Goal: Transaction & Acquisition: Purchase product/service

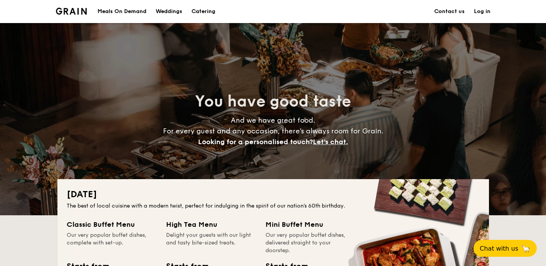
click at [137, 11] on div "Meals On Demand" at bounding box center [121, 11] width 49 height 23
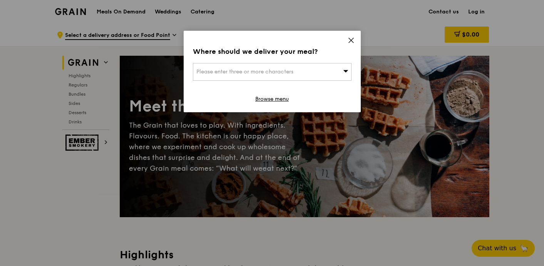
click at [348, 40] on icon at bounding box center [351, 40] width 7 height 7
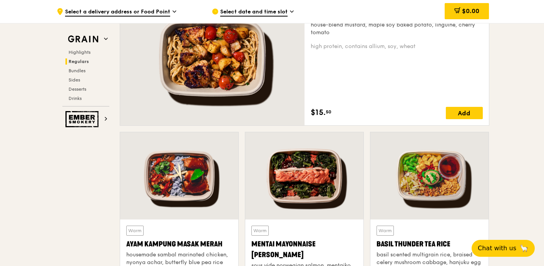
scroll to position [545, 0]
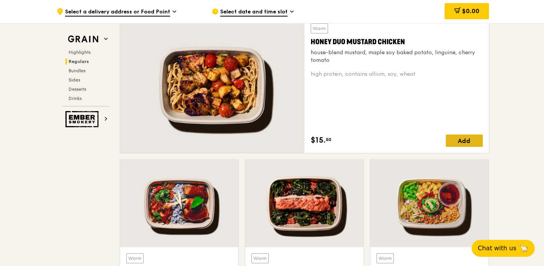
click at [461, 137] on div "Add" at bounding box center [464, 141] width 37 height 12
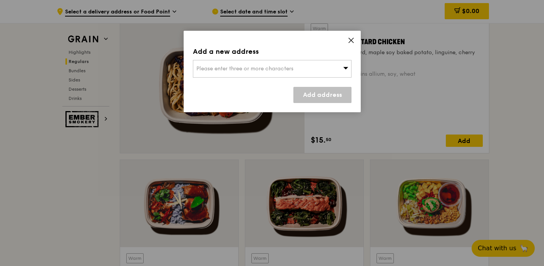
click at [310, 70] on div "Please enter three or more characters" at bounding box center [272, 69] width 159 height 18
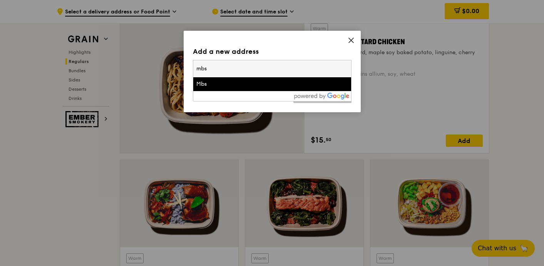
type input "mbs"
click at [261, 83] on div "Mbs" at bounding box center [253, 84] width 114 height 8
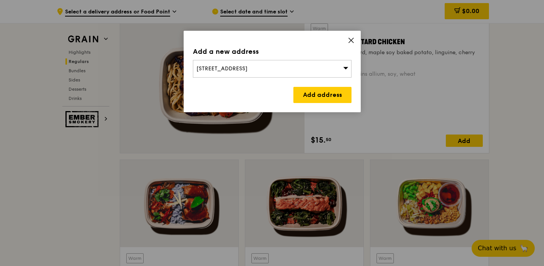
click at [307, 67] on div "[STREET_ADDRESS]" at bounding box center [272, 69] width 159 height 18
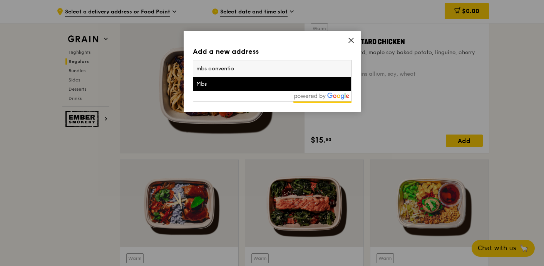
type input "mbs convention"
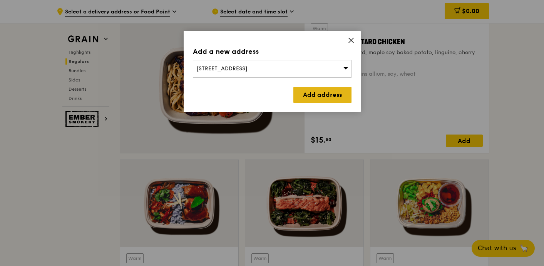
click at [340, 94] on link "Add address" at bounding box center [322, 95] width 58 height 16
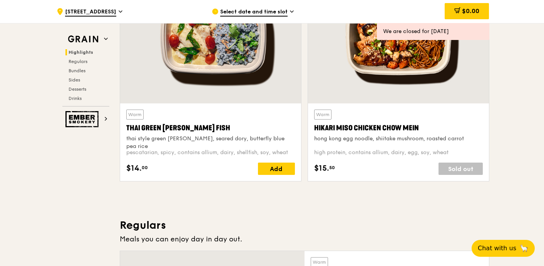
scroll to position [306, 0]
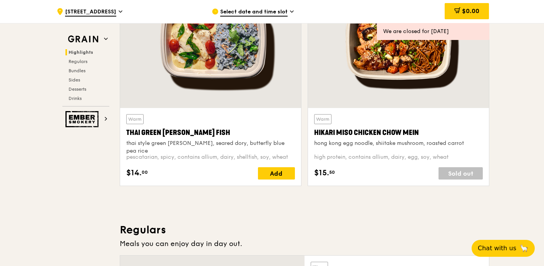
click at [255, 5] on div "Select date and time slot" at bounding box center [283, 11] width 143 height 23
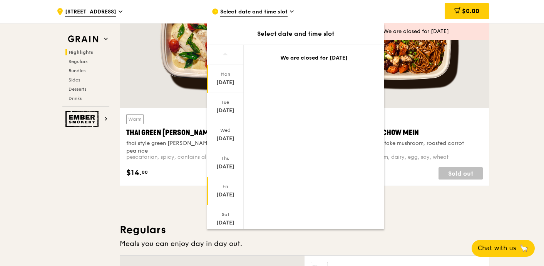
scroll to position [47, 0]
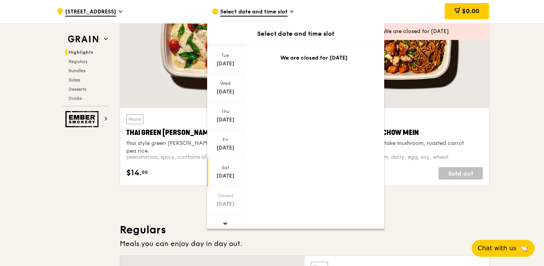
click at [231, 171] on div "Sat" at bounding box center [225, 168] width 34 height 6
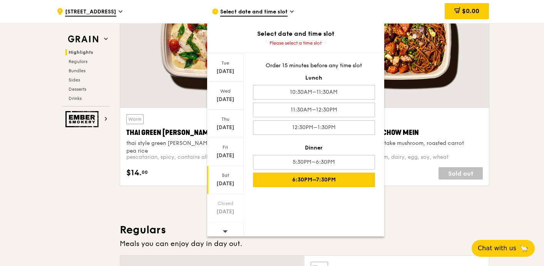
click at [315, 180] on div "6:30PM–7:30PM" at bounding box center [314, 180] width 122 height 15
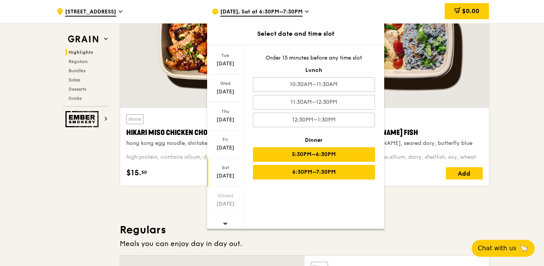
click at [312, 156] on div "5:30PM–6:30PM" at bounding box center [314, 154] width 122 height 15
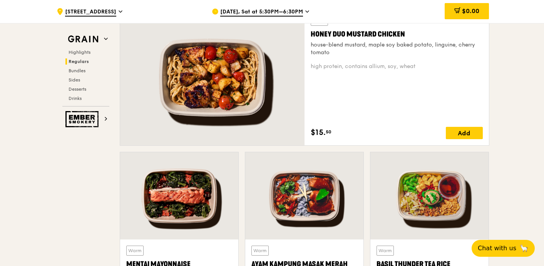
scroll to position [549, 0]
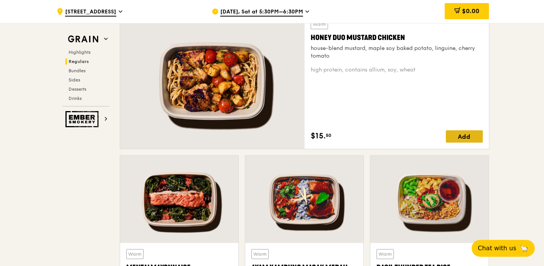
click at [478, 137] on div "Add" at bounding box center [464, 137] width 37 height 12
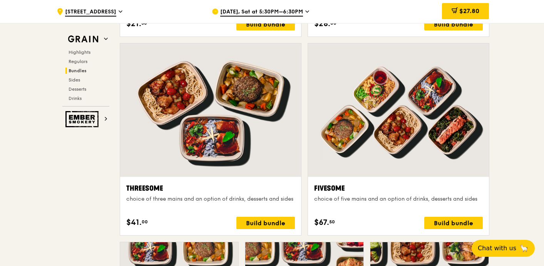
scroll to position [1393, 0]
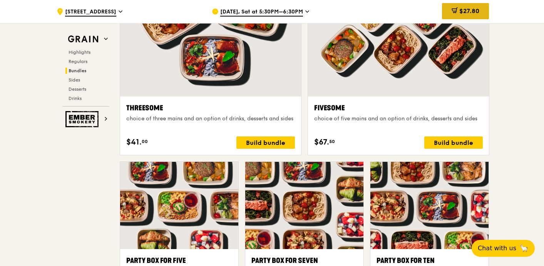
click at [463, 7] on div "$27.80" at bounding box center [465, 11] width 47 height 16
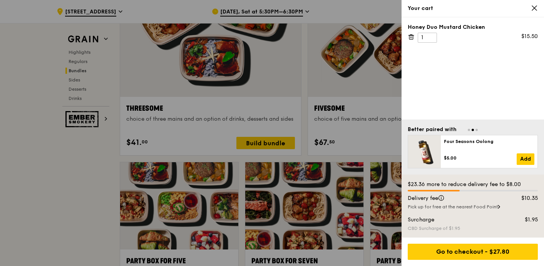
scroll to position [1393, 0]
click at [412, 37] on icon at bounding box center [411, 37] width 7 height 7
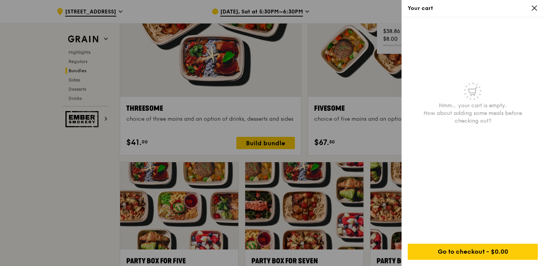
click at [320, 114] on div at bounding box center [272, 133] width 544 height 266
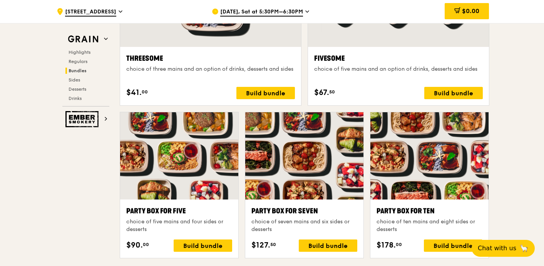
scroll to position [1442, 0]
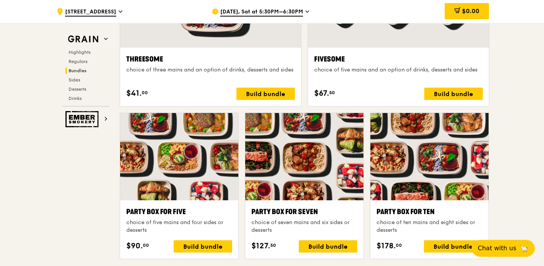
click at [392, 49] on div "Fivesome choice of five mains and an option of drinks, desserts and sides $67. …" at bounding box center [398, 77] width 181 height 59
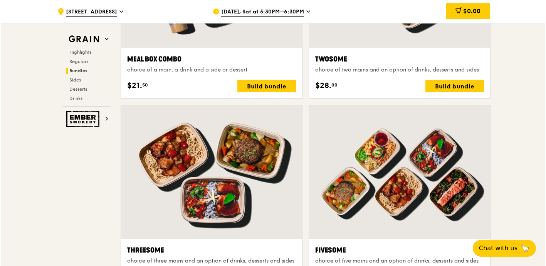
scroll to position [1343, 0]
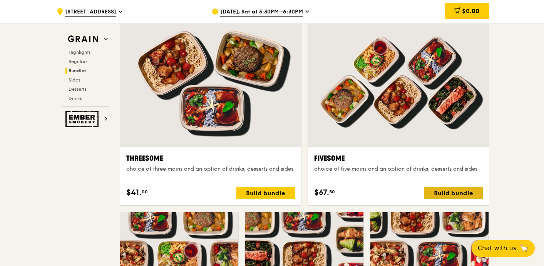
click at [459, 191] on div "Build bundle" at bounding box center [453, 193] width 59 height 12
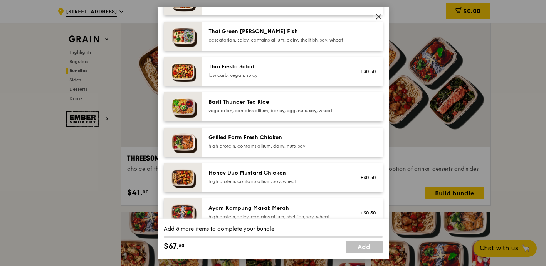
scroll to position [0, 0]
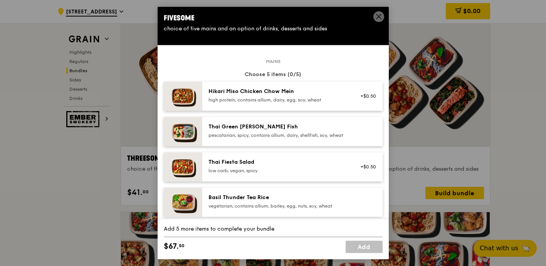
click at [295, 132] on div "pescatarian, spicy, contains allium, dairy, shellfish, soy, wheat" at bounding box center [277, 135] width 138 height 6
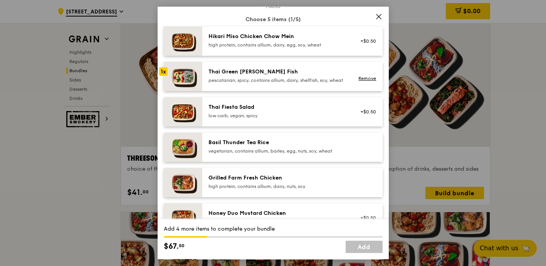
scroll to position [57, 0]
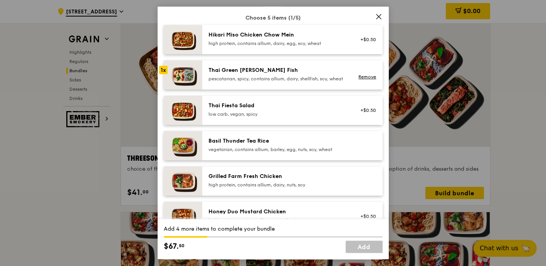
click at [300, 153] on div "vegetarian, contains allium, barley, egg, nuts, soy, wheat" at bounding box center [277, 150] width 138 height 6
click at [364, 151] on link "Remove" at bounding box center [367, 147] width 18 height 5
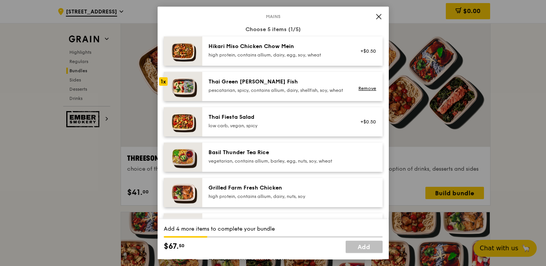
scroll to position [77, 0]
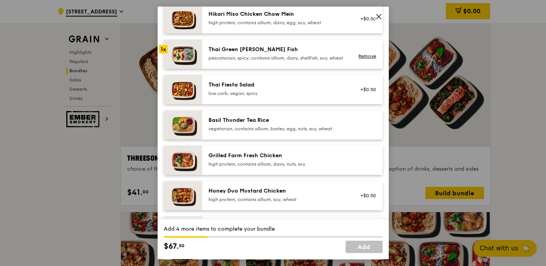
click at [367, 55] on div "Remove" at bounding box center [366, 54] width 30 height 17
click at [369, 59] on link "Remove" at bounding box center [367, 56] width 18 height 5
click at [369, 60] on div "Remove" at bounding box center [366, 54] width 30 height 17
click at [369, 59] on link "Remove" at bounding box center [367, 56] width 18 height 5
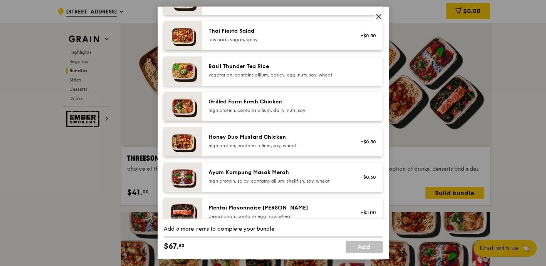
scroll to position [144, 0]
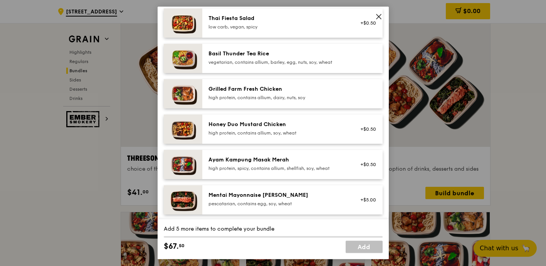
click at [350, 136] on div "Honey Duo Mustard Chicken high protein, contains allium, soy, wheat" at bounding box center [277, 129] width 147 height 17
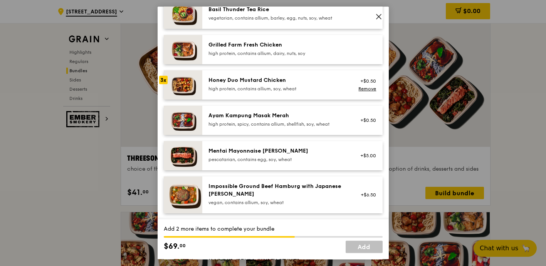
scroll to position [190, 0]
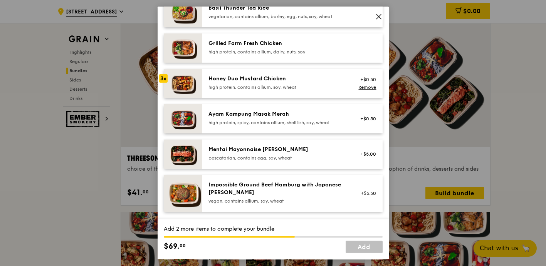
click at [312, 154] on div "Mentai Mayonnaise [PERSON_NAME]" at bounding box center [277, 150] width 138 height 8
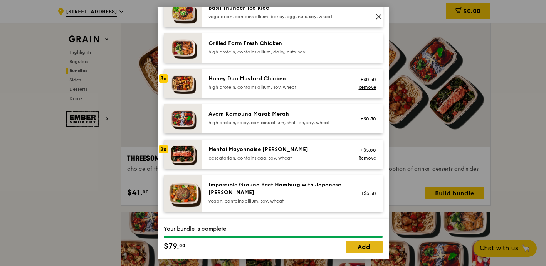
click at [361, 249] on link "Add" at bounding box center [363, 247] width 37 height 12
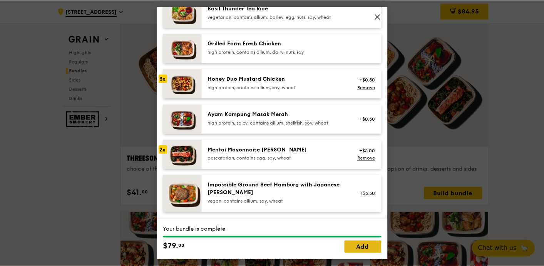
scroll to position [1343, 0]
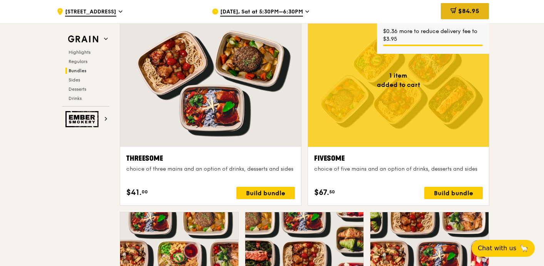
click at [469, 9] on span "$84.95" at bounding box center [468, 10] width 21 height 7
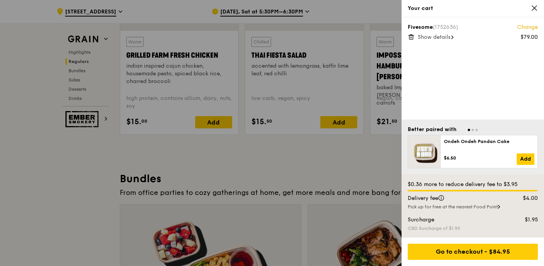
scroll to position [960, 0]
click at [415, 38] on div "Fivesome (1752636) Change $79.00 Show details" at bounding box center [473, 31] width 130 height 17
click at [407, 35] on div "Fivesome (1752636) Change $79.00 Show details" at bounding box center [473, 68] width 142 height 102
click at [409, 35] on icon at bounding box center [411, 35] width 5 height 0
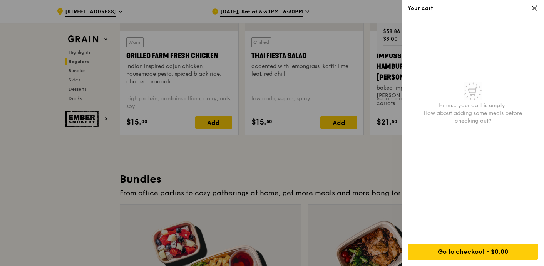
click at [334, 106] on div at bounding box center [272, 133] width 544 height 266
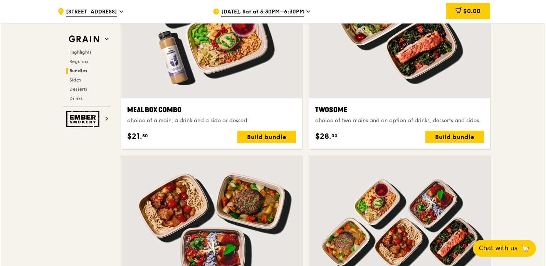
scroll to position [1391, 0]
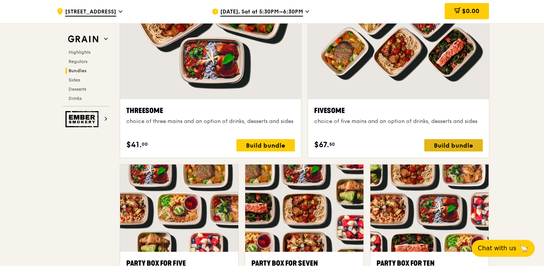
click at [461, 147] on div "Build bundle" at bounding box center [453, 145] width 59 height 12
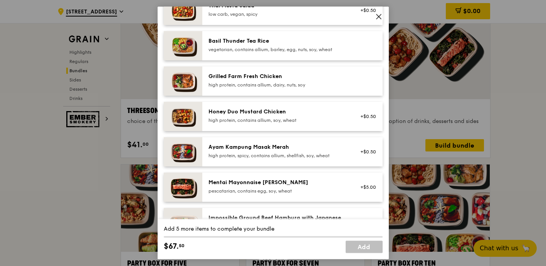
scroll to position [158, 0]
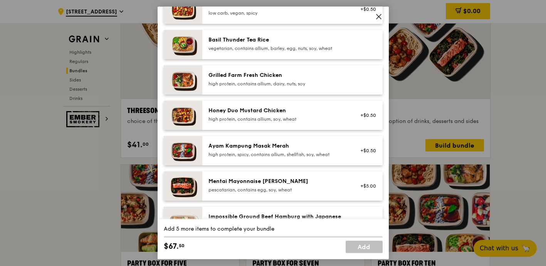
click at [298, 115] on div "Honey Duo Mustard Chicken" at bounding box center [277, 111] width 138 height 8
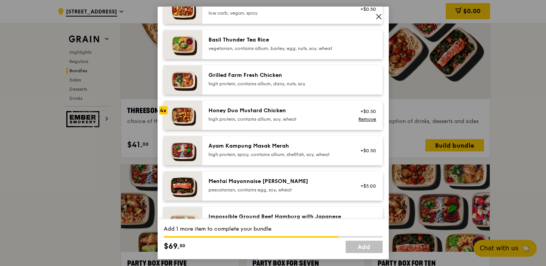
click at [298, 115] on div "Honey Duo Mustard Chicken" at bounding box center [277, 111] width 138 height 8
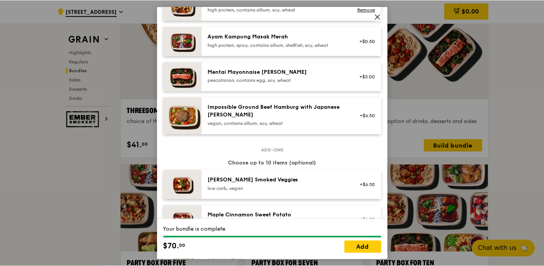
scroll to position [273, 0]
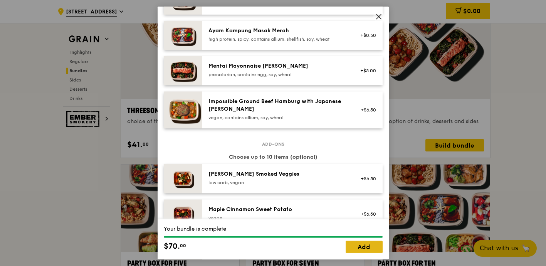
click at [361, 246] on link "Add" at bounding box center [363, 247] width 37 height 12
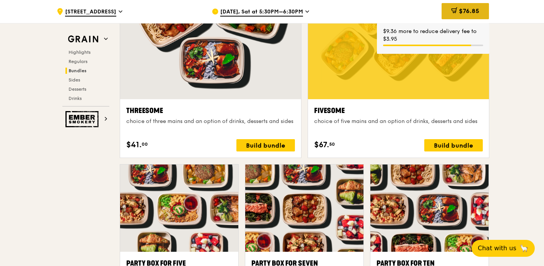
click at [452, 9] on icon at bounding box center [454, 10] width 5 height 2
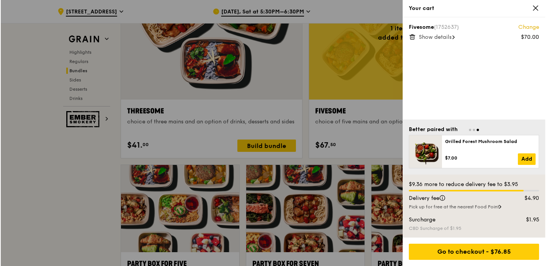
scroll to position [1390, 0]
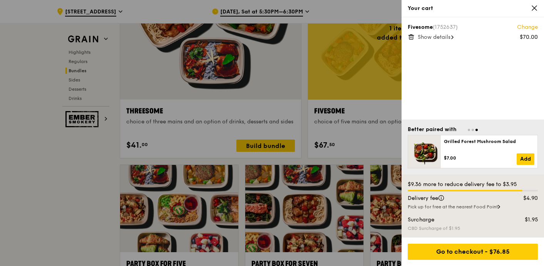
click at [353, 97] on div at bounding box center [272, 133] width 544 height 266
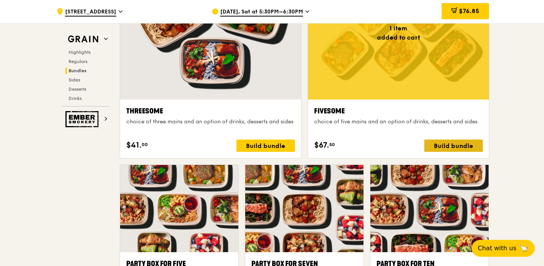
click at [459, 147] on div "Build bundle" at bounding box center [453, 146] width 59 height 12
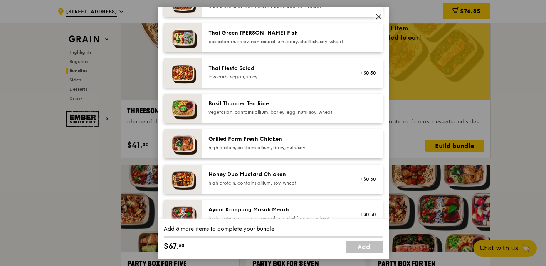
scroll to position [100, 0]
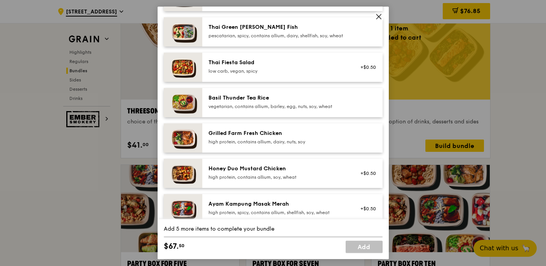
click at [287, 137] on div "Grilled Farm Fresh Chicken" at bounding box center [277, 134] width 138 height 8
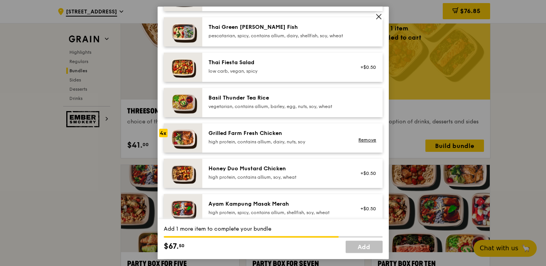
click at [287, 137] on div "Grilled Farm Fresh Chicken" at bounding box center [277, 134] width 138 height 8
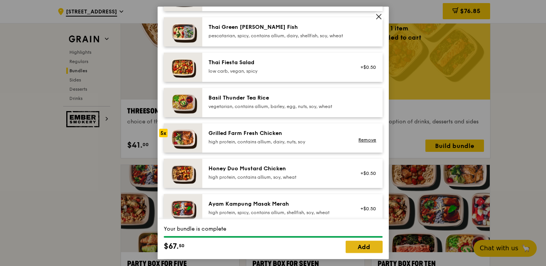
click at [365, 248] on link "Add" at bounding box center [363, 247] width 37 height 12
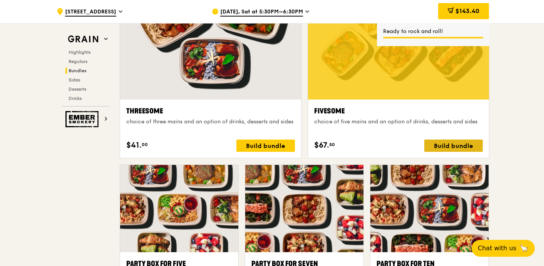
click at [446, 147] on div "Build bundle" at bounding box center [453, 146] width 59 height 12
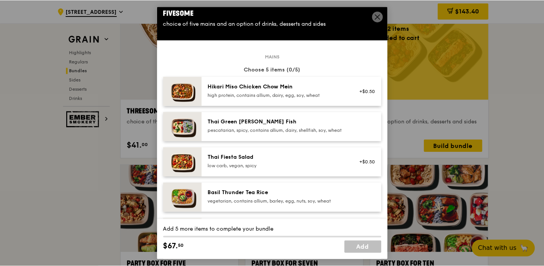
scroll to position [0, 0]
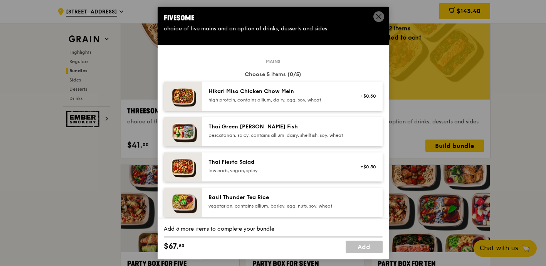
click at [288, 97] on div "high protein, contains allium, dairy, egg, soy, wheat" at bounding box center [277, 100] width 138 height 6
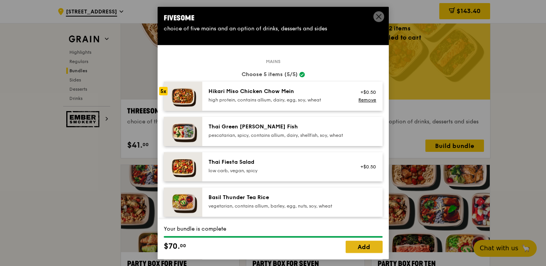
click at [364, 251] on link "Add" at bounding box center [363, 247] width 37 height 12
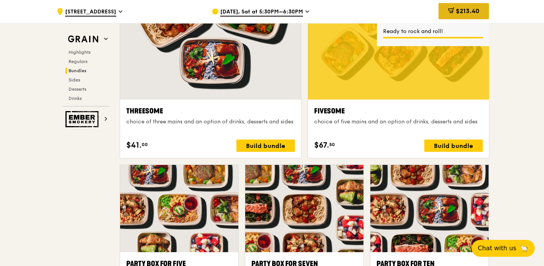
click at [460, 10] on span "$213.40" at bounding box center [467, 10] width 23 height 7
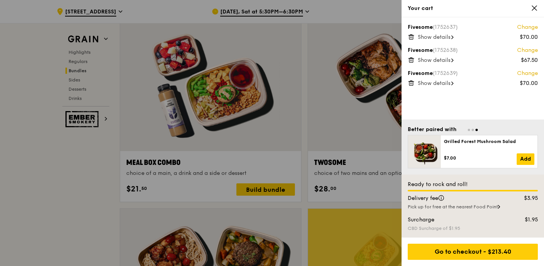
scroll to position [1138, 0]
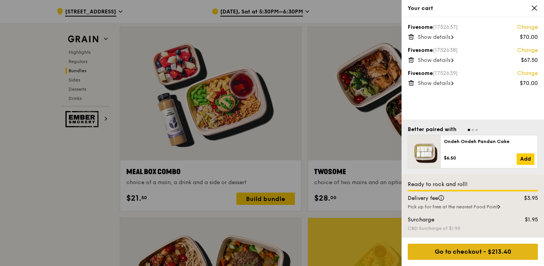
click at [459, 254] on div "Go to checkout - $213.40" at bounding box center [473, 252] width 130 height 16
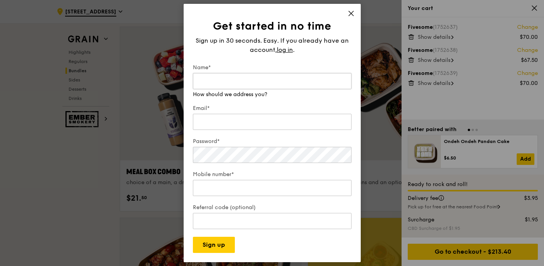
click at [251, 88] on input "Name*" at bounding box center [272, 81] width 159 height 16
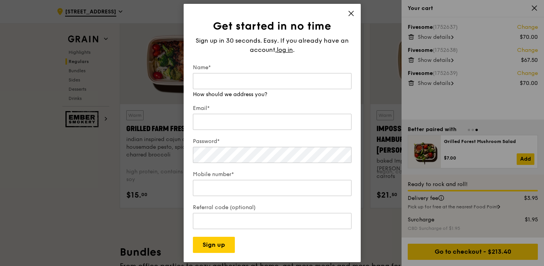
scroll to position [899, 0]
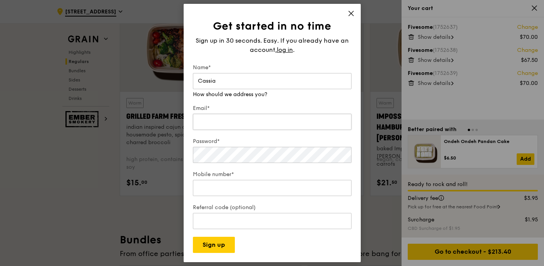
type input "Cassia"
click at [234, 114] on input "Email*" at bounding box center [272, 122] width 159 height 16
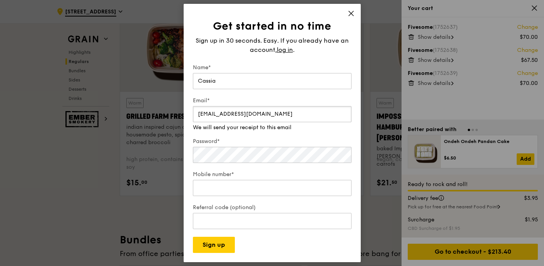
type input "[EMAIL_ADDRESS][DOMAIN_NAME]"
click at [214, 158] on div "Password*" at bounding box center [272, 151] width 159 height 27
click at [209, 179] on div "Mobile number*" at bounding box center [272, 184] width 159 height 27
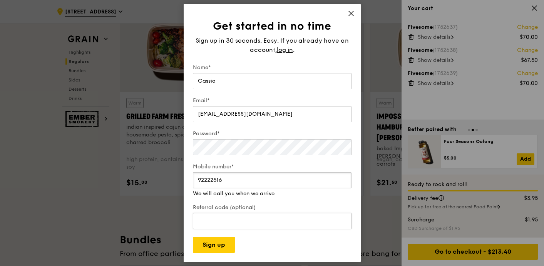
type input "92222516"
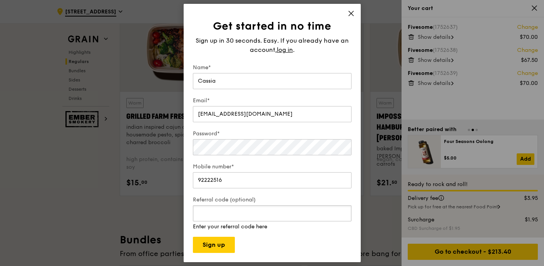
click at [214, 224] on div "Referral code (optional) Enter your referral code here" at bounding box center [272, 213] width 159 height 35
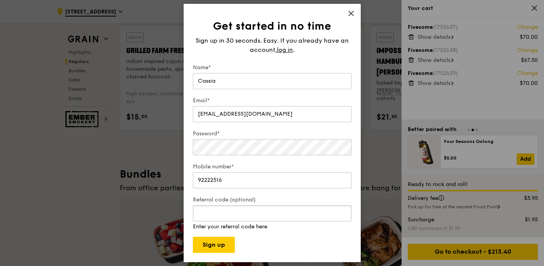
scroll to position [986, 0]
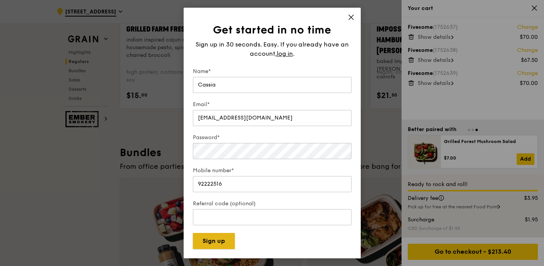
click at [218, 244] on button "Sign up" at bounding box center [214, 241] width 42 height 16
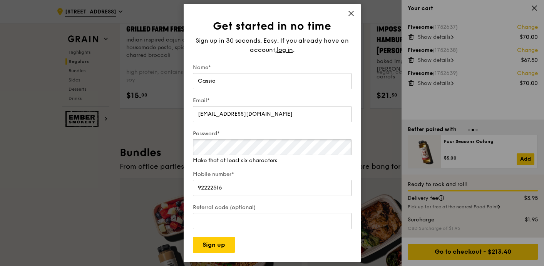
click at [193, 237] on button "Sign up" at bounding box center [214, 245] width 42 height 16
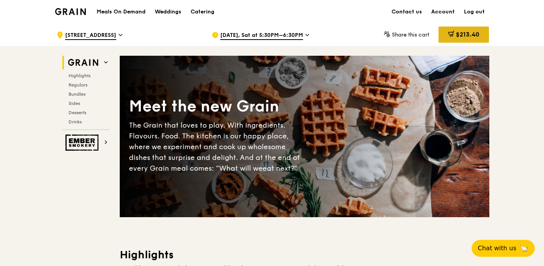
click at [446, 35] on div "$213.40" at bounding box center [464, 35] width 50 height 16
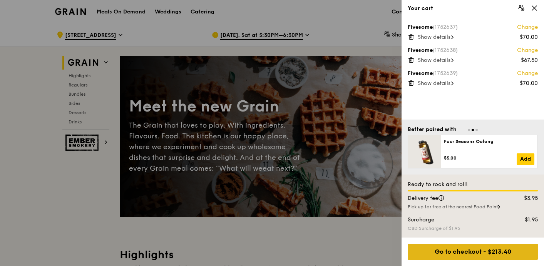
click at [462, 252] on div "Go to checkout - $213.40" at bounding box center [473, 252] width 130 height 16
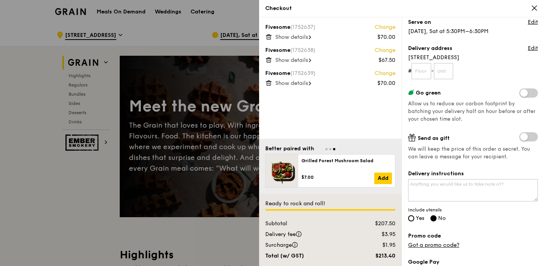
scroll to position [72, 0]
click at [481, 191] on textarea "Delivery instructions" at bounding box center [473, 190] width 130 height 22
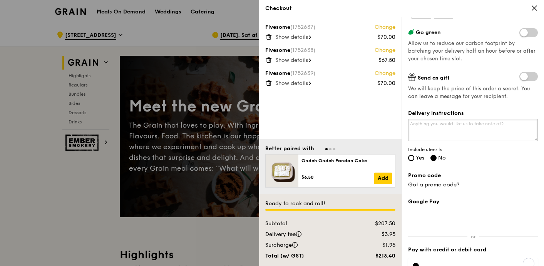
scroll to position [132, 0]
click at [442, 186] on link "Got a promo code?" at bounding box center [433, 184] width 51 height 7
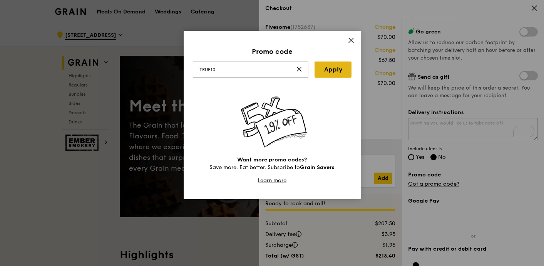
click at [329, 66] on link "Apply" at bounding box center [333, 70] width 37 height 16
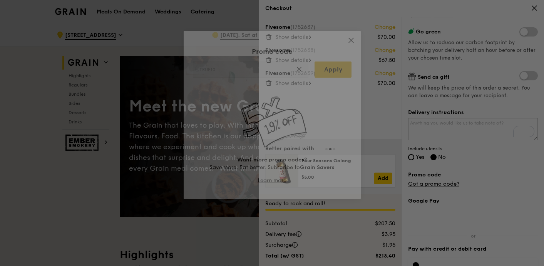
type input "TRUE10"
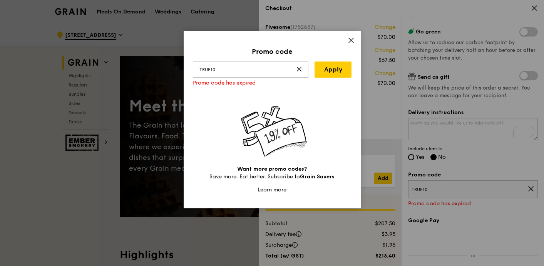
click at [346, 43] on div "Promo code TRUE10 Apply Promo code has expired Want more promo codes? Save more…" at bounding box center [272, 120] width 177 height 178
click at [348, 43] on icon at bounding box center [351, 40] width 7 height 7
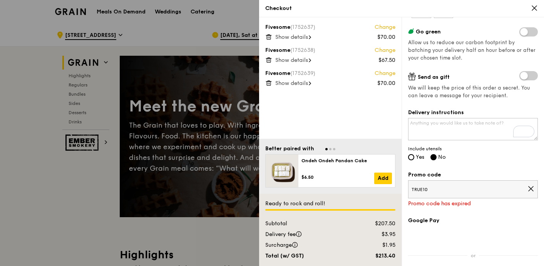
click at [534, 7] on icon at bounding box center [534, 8] width 5 height 5
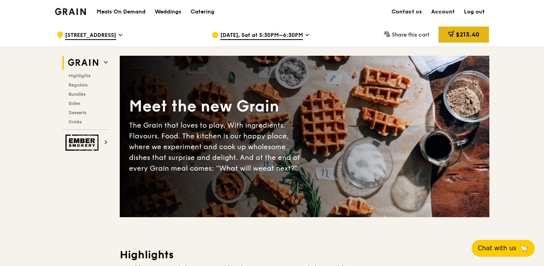
click at [471, 36] on span "$213.40" at bounding box center [467, 34] width 23 height 7
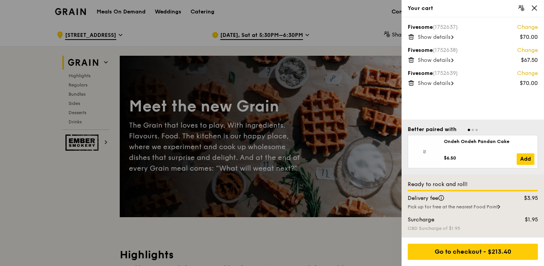
click at [410, 37] on icon at bounding box center [410, 38] width 0 height 2
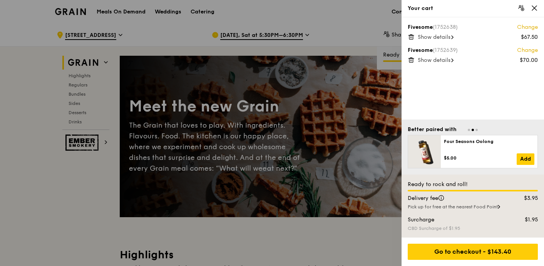
click at [412, 40] on icon at bounding box center [411, 37] width 7 height 7
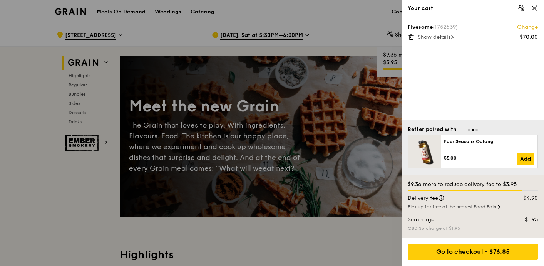
click at [412, 39] on icon at bounding box center [411, 37] width 7 height 7
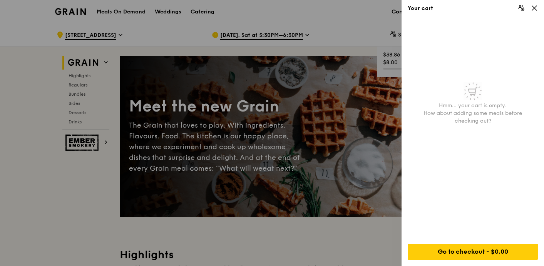
click at [533, 14] on div "Your cart" at bounding box center [473, 8] width 142 height 17
click at [536, 4] on div "Your cart" at bounding box center [473, 8] width 142 height 17
click at [534, 8] on icon at bounding box center [534, 8] width 7 height 7
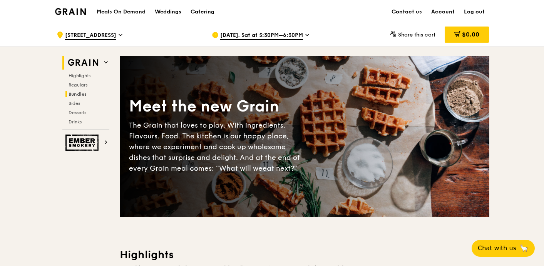
click at [82, 92] on span "Bundles" at bounding box center [78, 94] width 18 height 5
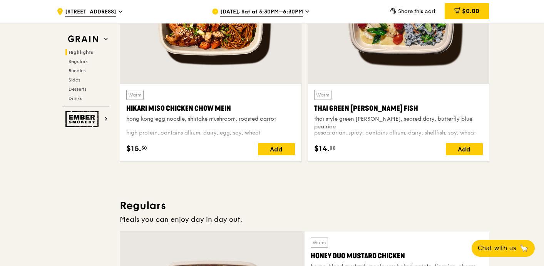
scroll to position [0, 0]
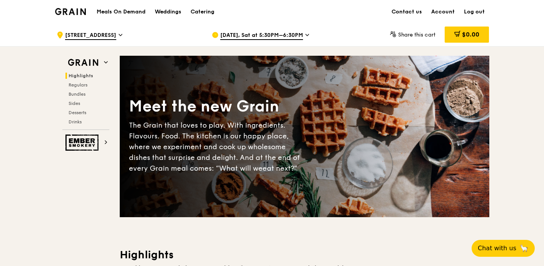
click at [126, 14] on h1 "Meals On Demand" at bounding box center [121, 12] width 49 height 8
click at [200, 10] on div "Catering" at bounding box center [203, 11] width 24 height 23
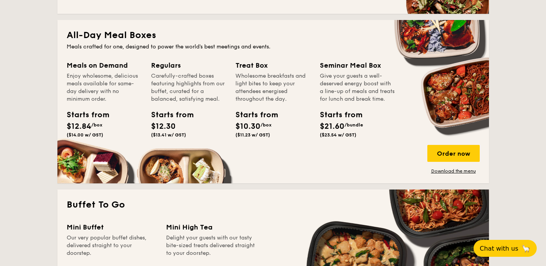
scroll to position [498, 0]
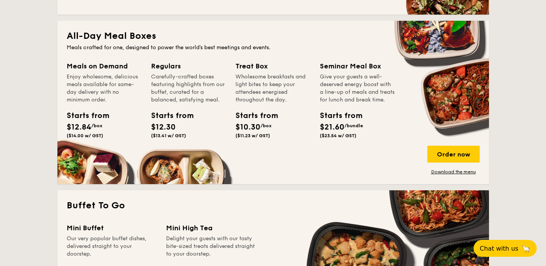
drag, startPoint x: 104, startPoint y: 67, endPoint x: 157, endPoint y: 101, distance: 63.1
click at [152, 100] on div "Meals on Demand Enjoy wholesome, delicious meals available for same-day deliver…" at bounding box center [273, 118] width 413 height 114
click at [213, 104] on div "Carefully-crafted boxes featuring highlights from our buffet, curated for a bal…" at bounding box center [188, 88] width 75 height 31
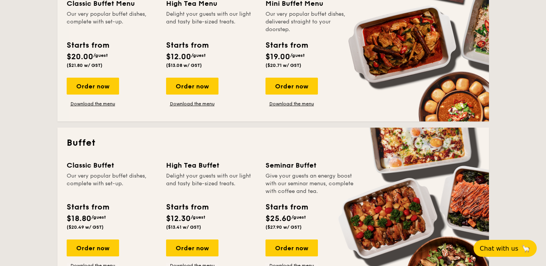
scroll to position [0, 0]
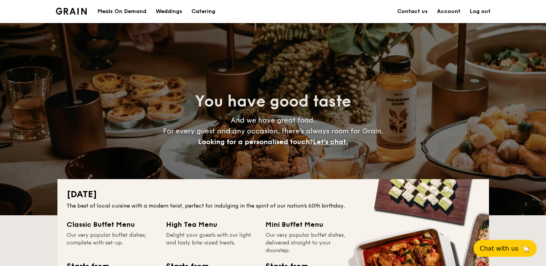
click at [130, 13] on div "Meals On Demand" at bounding box center [121, 11] width 49 height 23
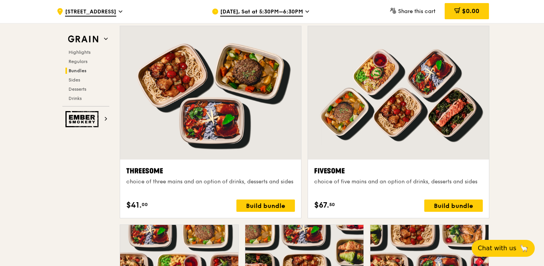
scroll to position [1356, 0]
